Goal: Task Accomplishment & Management: Complete application form

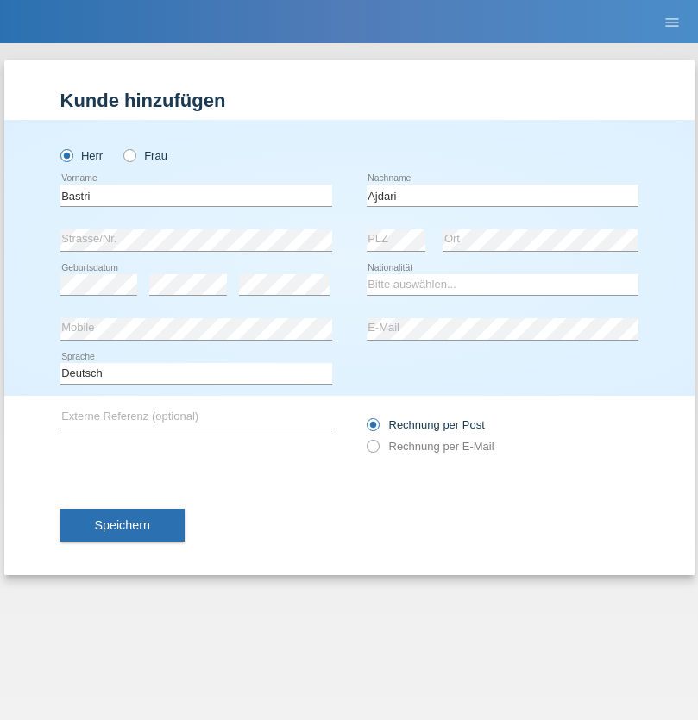
type input "Ajdari"
select select "MK"
select select "C"
select select "01"
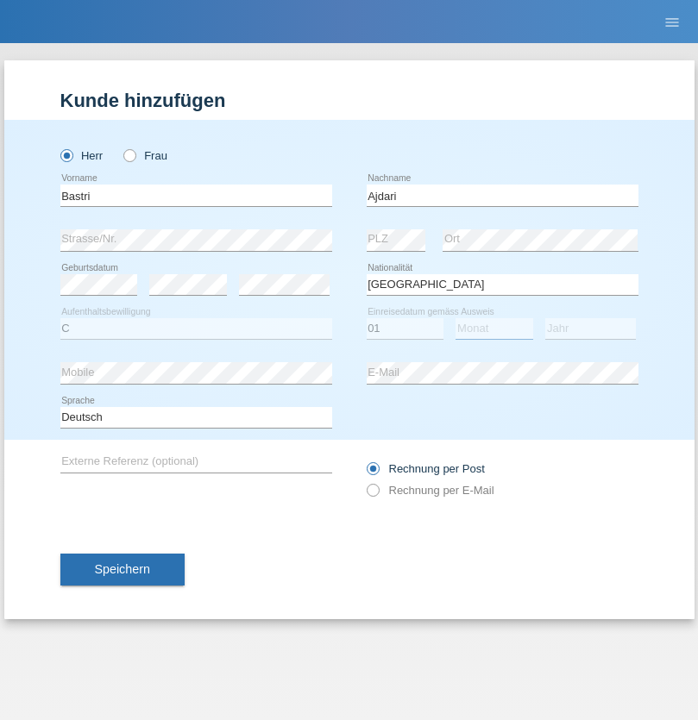
select select "02"
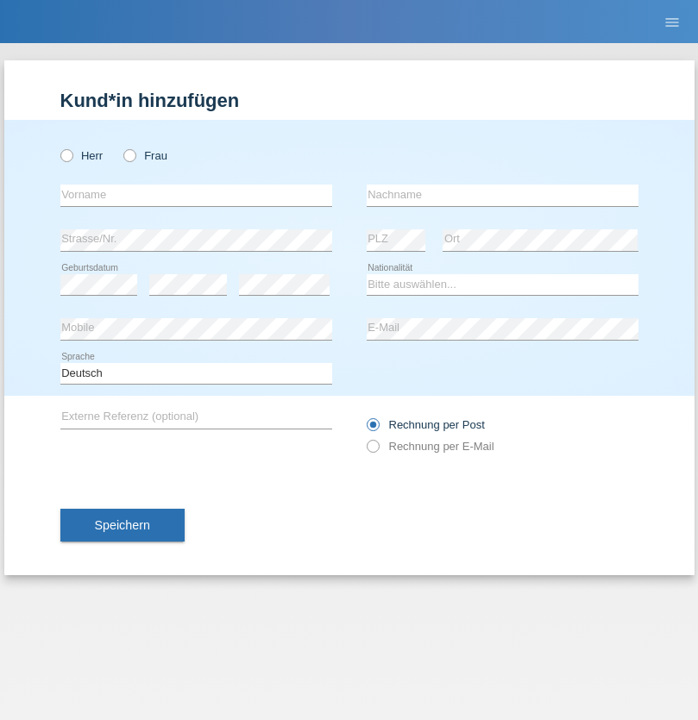
radio input "true"
click at [196, 195] on input "text" at bounding box center [196, 196] width 272 height 22
type input "[PERSON_NAME]"
click at [502, 195] on input "text" at bounding box center [503, 196] width 272 height 22
type input "Eberle"
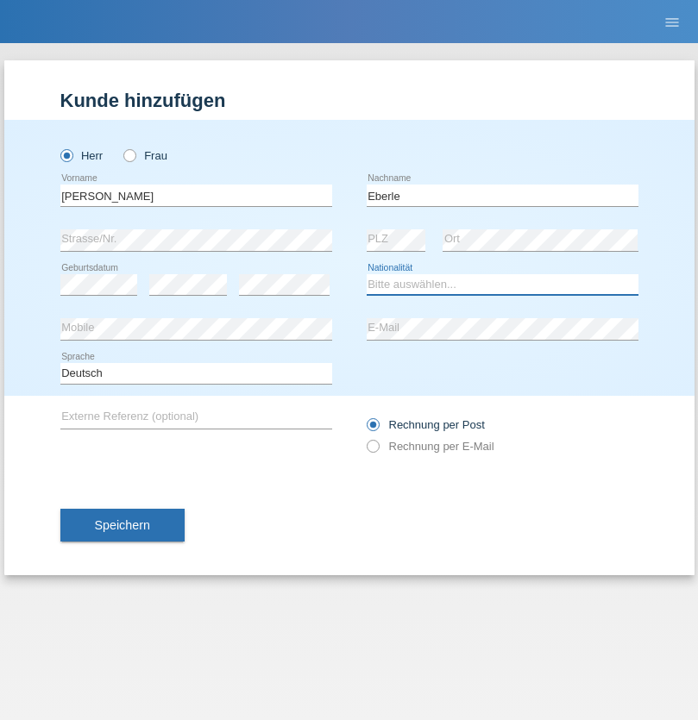
select select "CH"
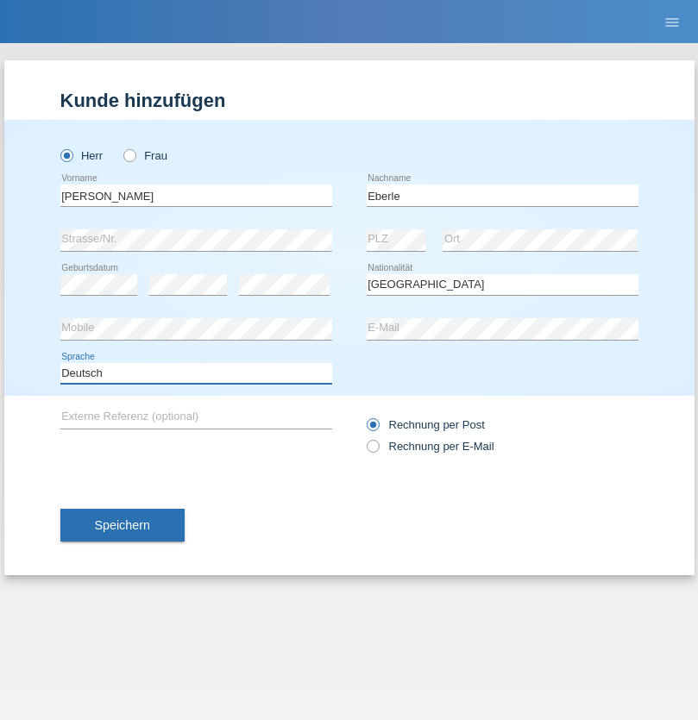
select select "en"
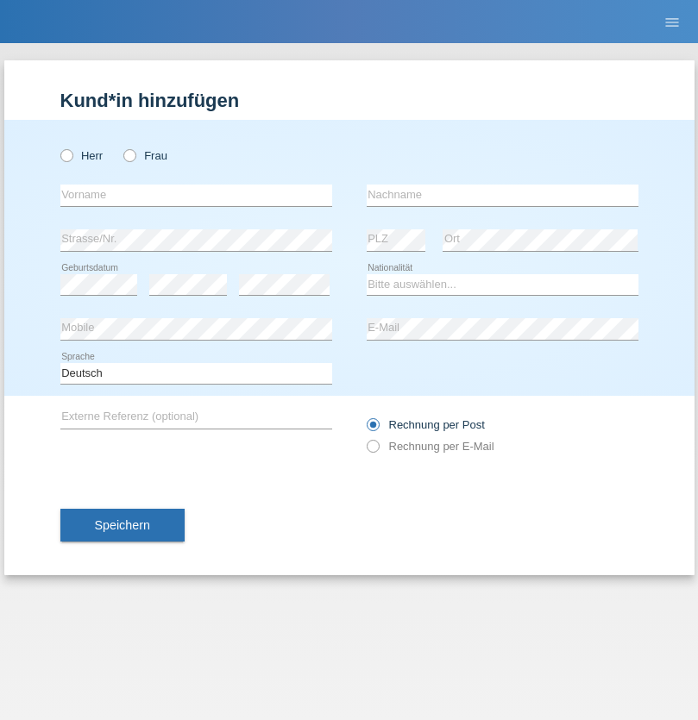
radio input "true"
click at [196, 195] on input "text" at bounding box center [196, 196] width 272 height 22
type input "Matevz"
click at [502, 195] on input "text" at bounding box center [503, 196] width 272 height 22
type input "Zontar"
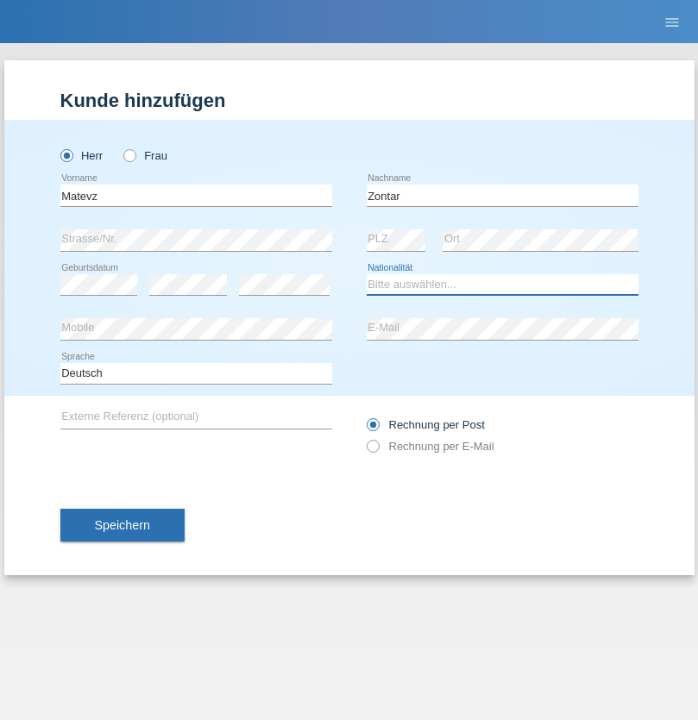
select select "SI"
select select "C"
select select "19"
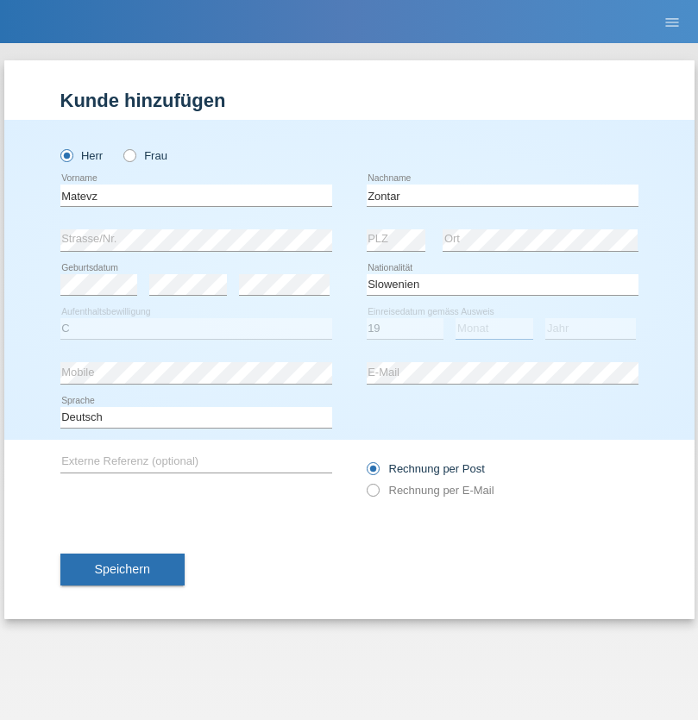
select select "04"
select select "2021"
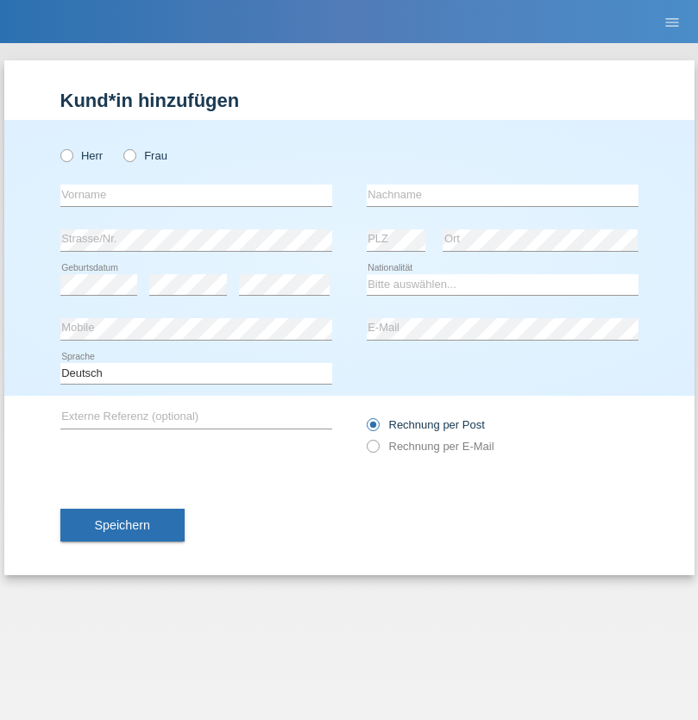
radio input "true"
click at [196, 195] on input "text" at bounding box center [196, 196] width 272 height 22
type input "[PERSON_NAME]"
click at [502, 195] on input "text" at bounding box center [503, 196] width 272 height 22
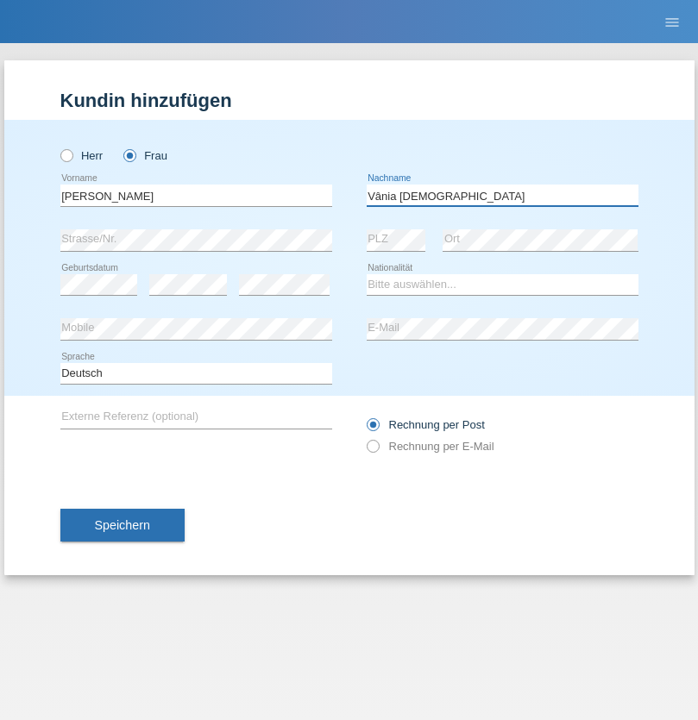
type input "[PERSON_NAME][DEMOGRAPHIC_DATA]"
select select "BR"
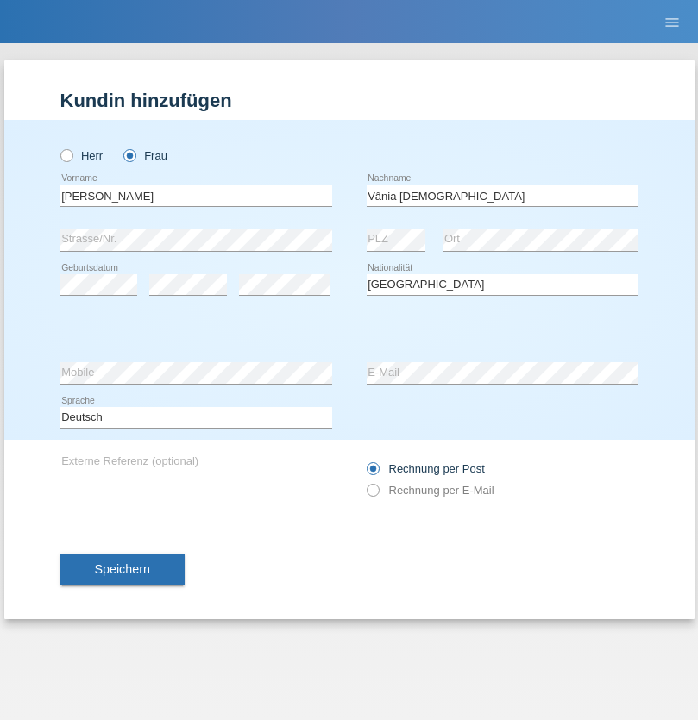
select select "C"
select select "27"
select select "10"
select select "2003"
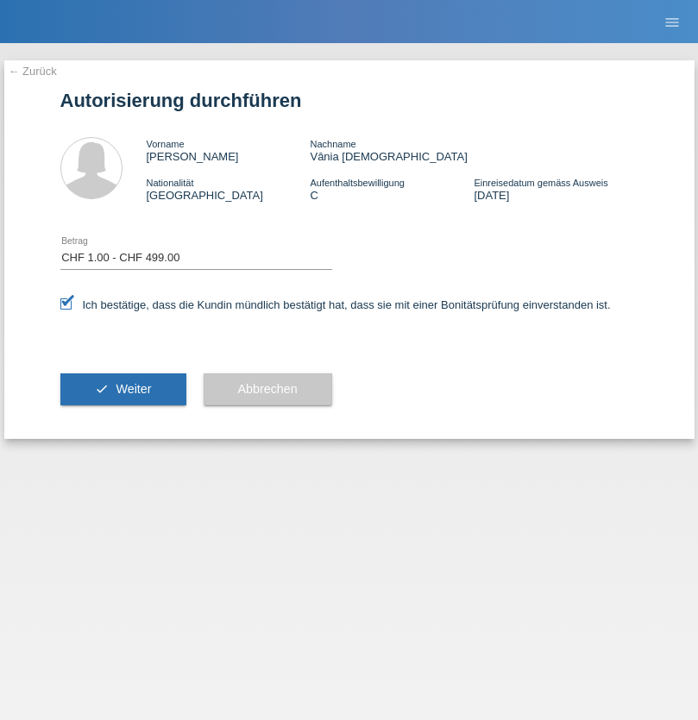
select select "1"
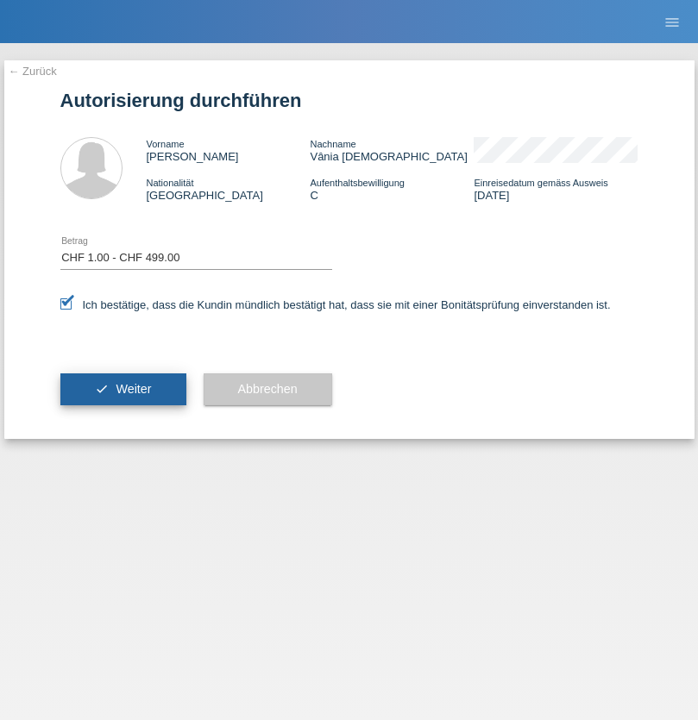
click at [122, 389] on span "Weiter" at bounding box center [133, 389] width 35 height 14
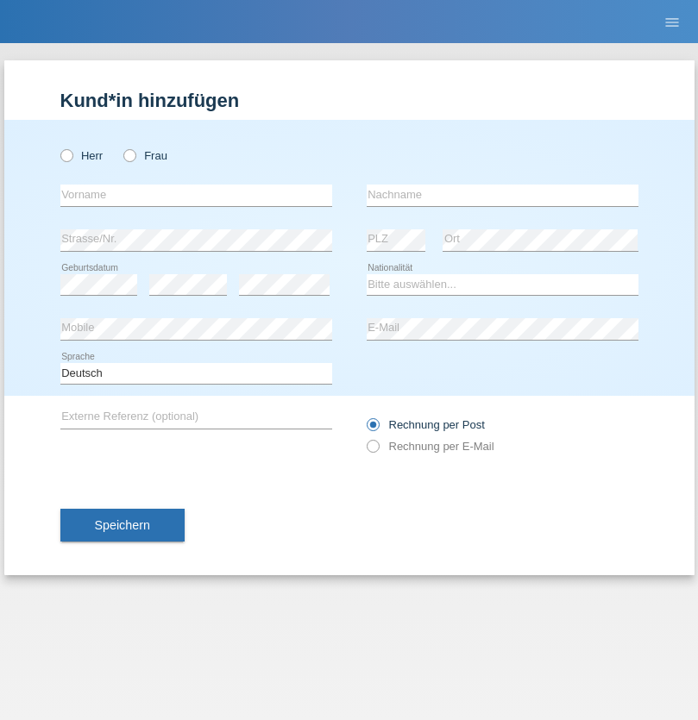
radio input "true"
click at [196, 195] on input "text" at bounding box center [196, 196] width 272 height 22
type input "[PERSON_NAME]"
click at [502, 195] on input "text" at bounding box center [503, 196] width 272 height 22
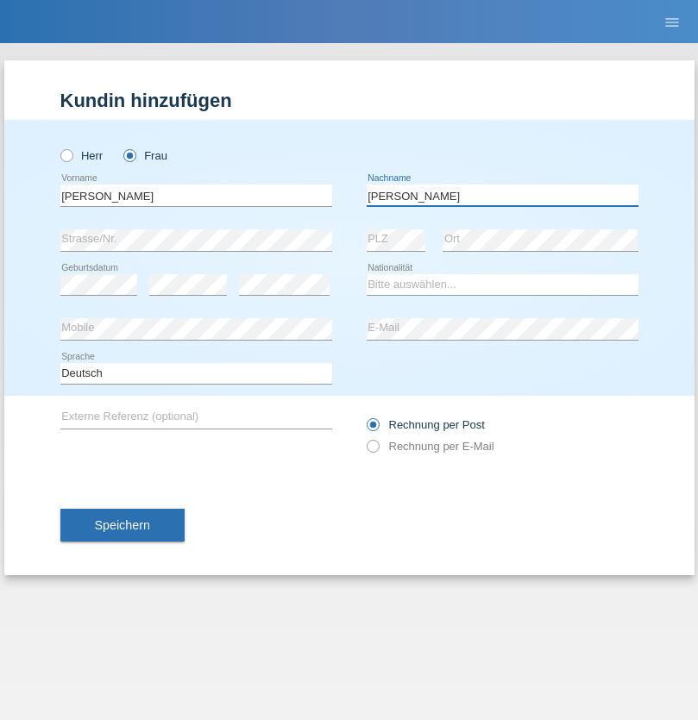
type input "[PERSON_NAME]"
select select "CH"
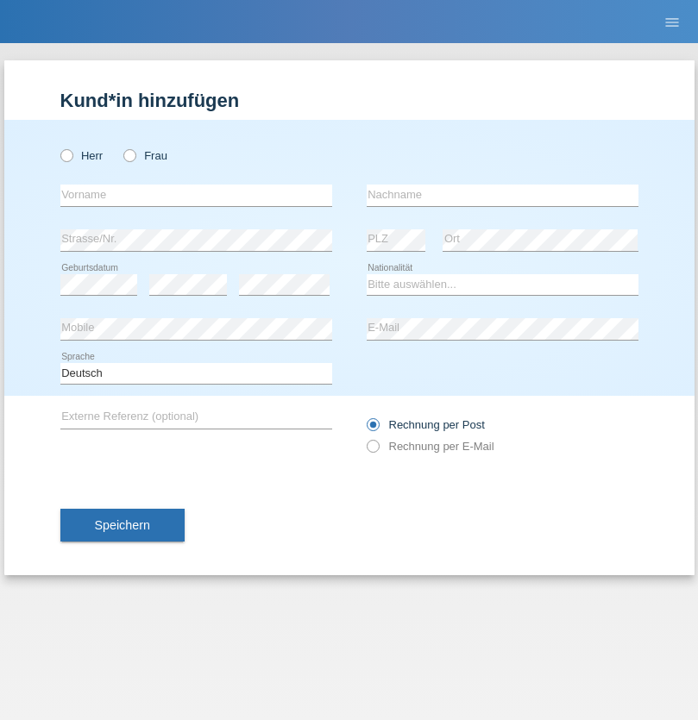
radio input "true"
click at [196, 195] on input "text" at bounding box center [196, 196] width 272 height 22
type input "Luca"
click at [502, 195] on input "text" at bounding box center [503, 196] width 272 height 22
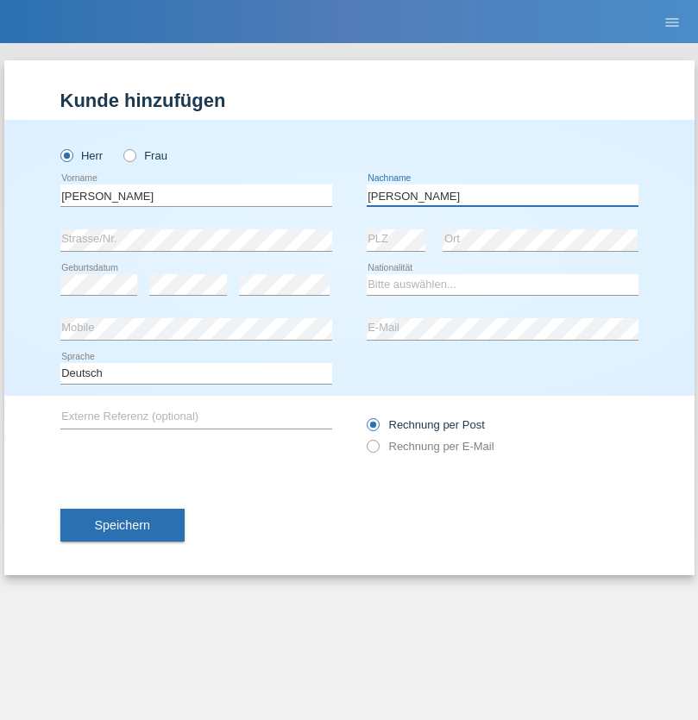
type input "Meier"
select select "CH"
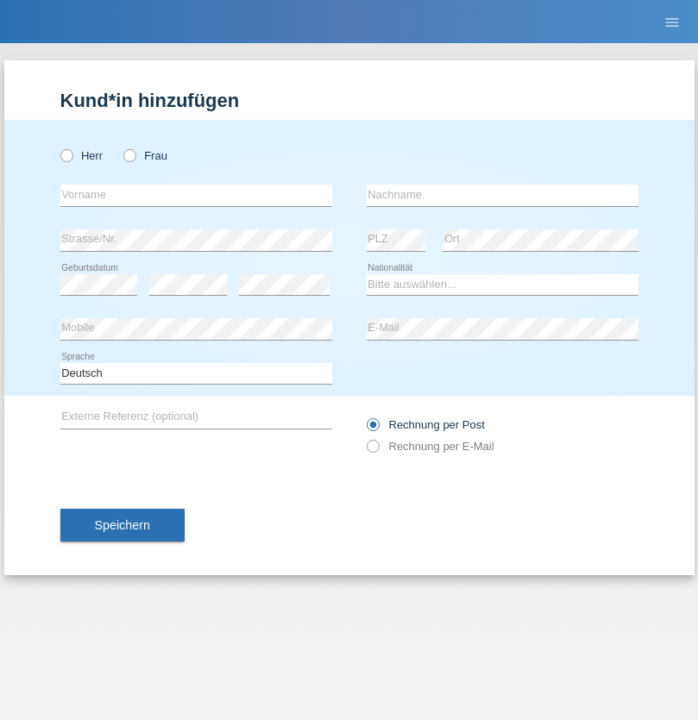
radio input "true"
click at [196, 195] on input "text" at bounding box center [196, 196] width 272 height 22
type input "Alban"
click at [502, 195] on input "text" at bounding box center [503, 196] width 272 height 22
type input "Selmonaj"
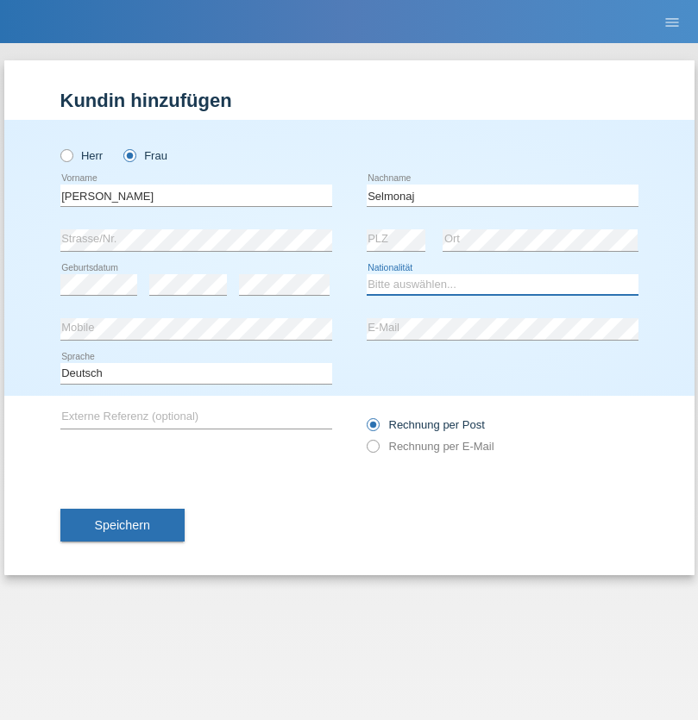
select select "CH"
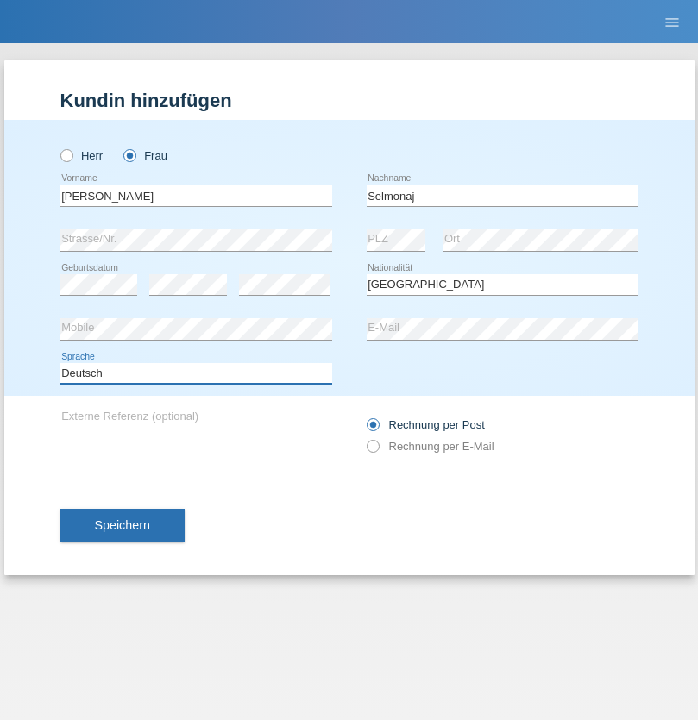
select select "en"
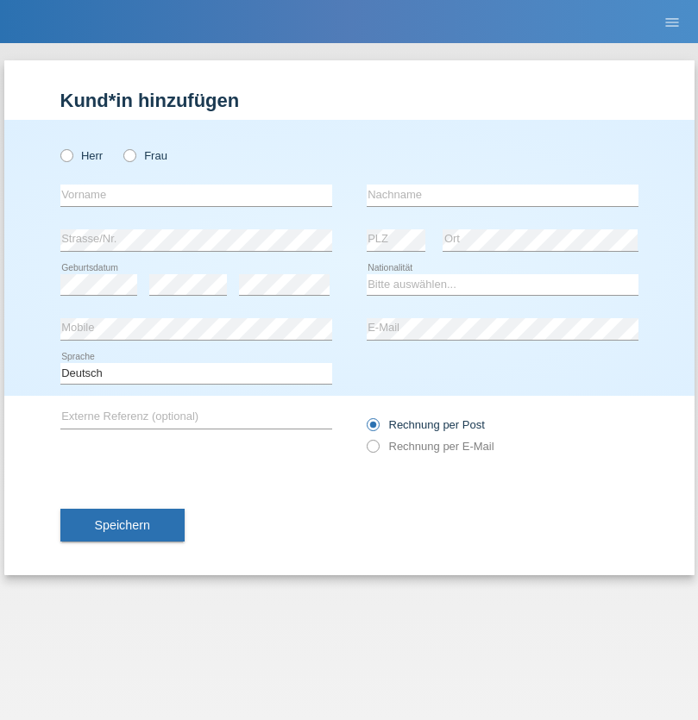
radio input "true"
click at [196, 195] on input "text" at bounding box center [196, 196] width 272 height 22
type input "[PERSON_NAME]"
click at [502, 195] on input "text" at bounding box center [503, 196] width 272 height 22
type input "Mehlhorn"
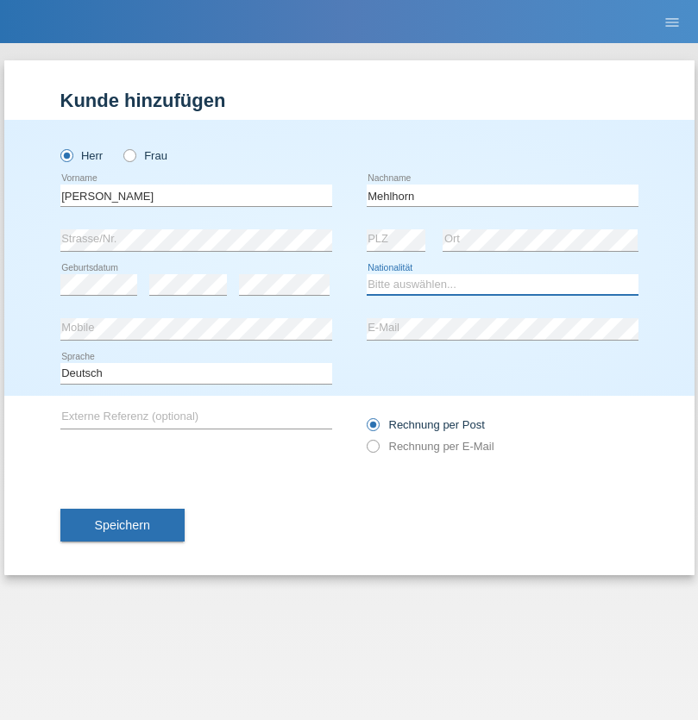
select select "CH"
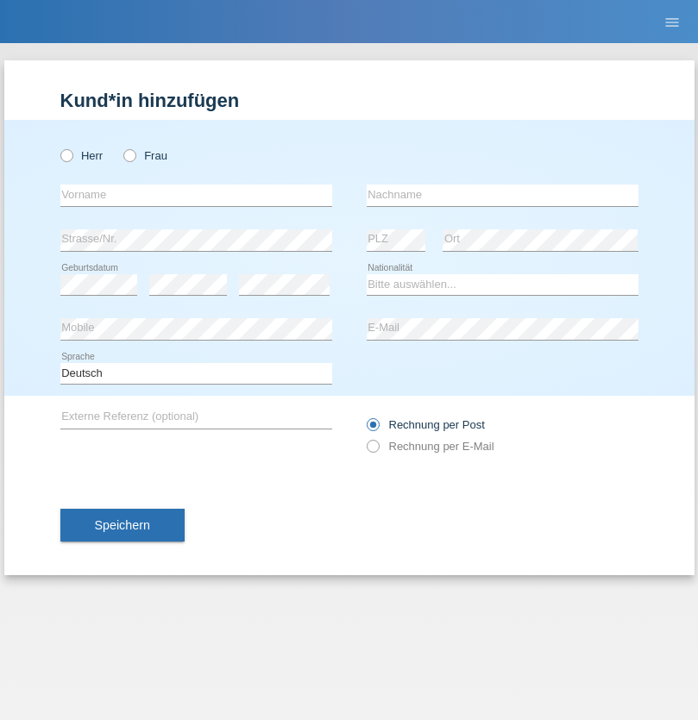
radio input "true"
click at [196, 195] on input "text" at bounding box center [196, 196] width 272 height 22
type input "[PERSON_NAME]"
click at [502, 195] on input "text" at bounding box center [503, 196] width 272 height 22
type input "Papuc"
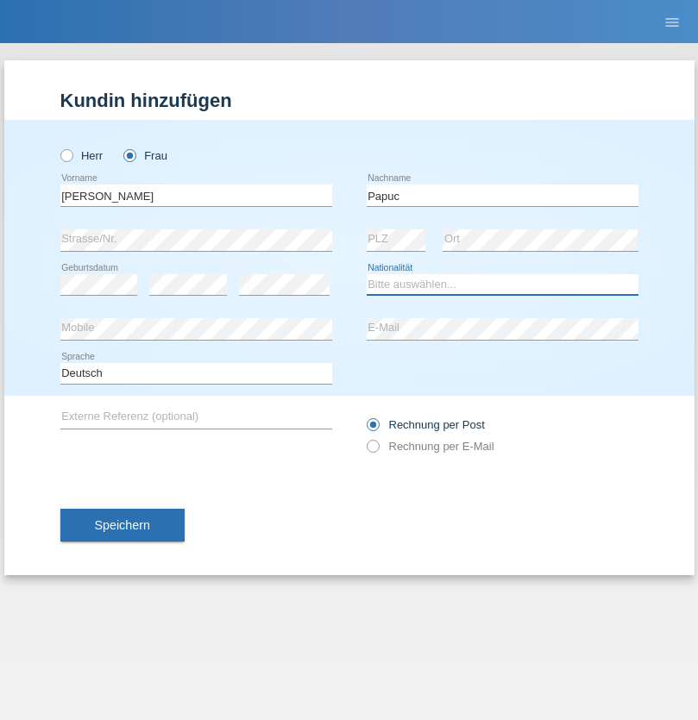
select select "RO"
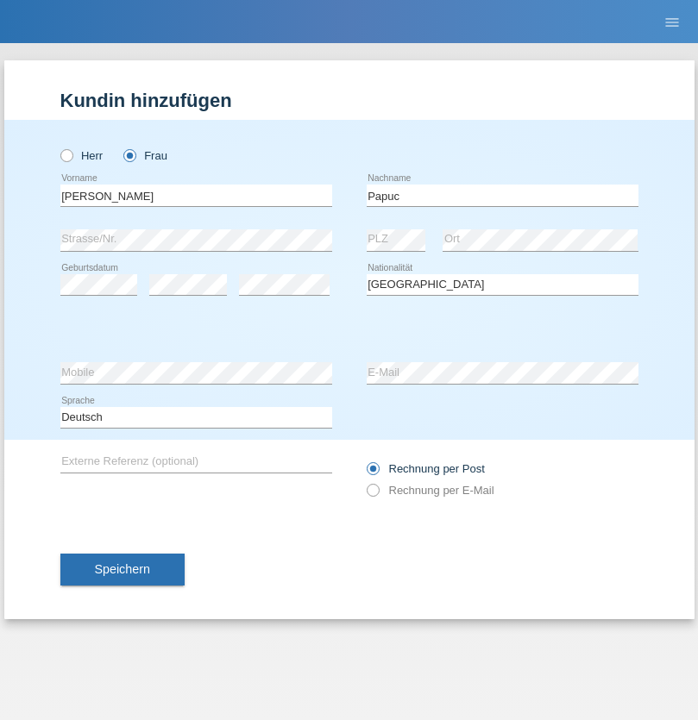
select select "C"
select select "30"
select select "07"
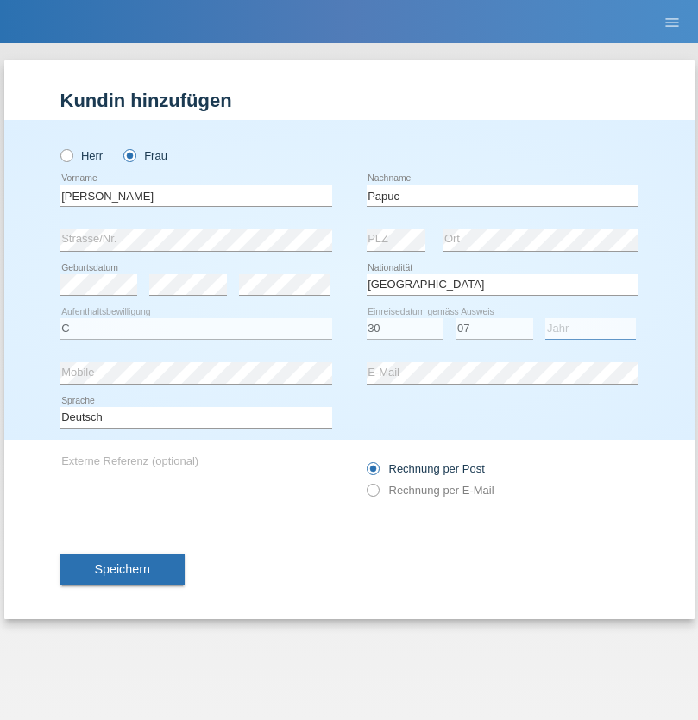
select select "2019"
select select "en"
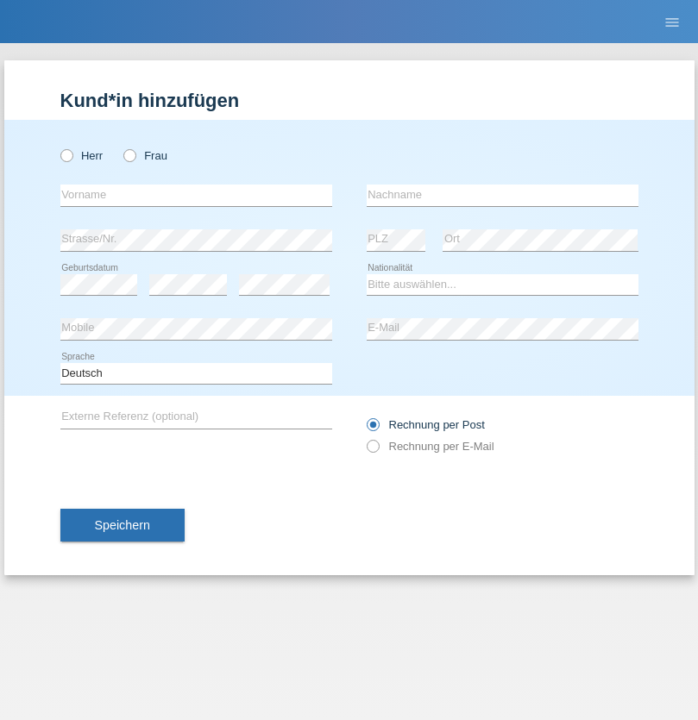
radio input "true"
click at [196, 195] on input "text" at bounding box center [196, 196] width 272 height 22
type input "Dikbaş"
click at [502, 195] on input "text" at bounding box center [503, 196] width 272 height 22
type input "Nuray"
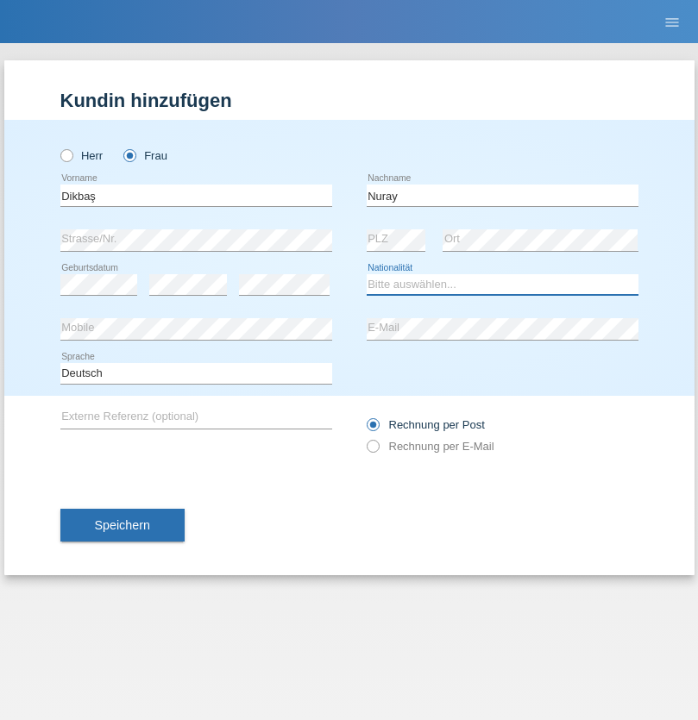
select select "TR"
select select "C"
select select "09"
select select "11"
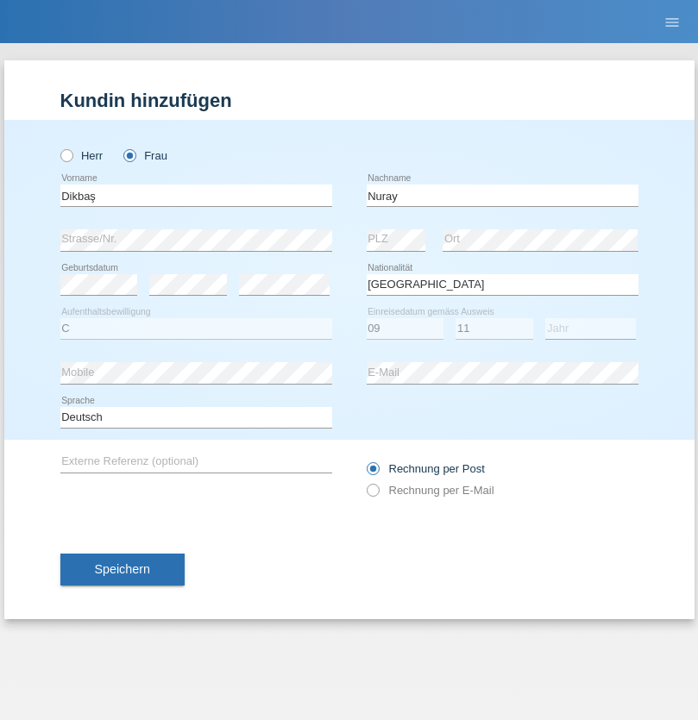
select select "1994"
